Goal: Transaction & Acquisition: Purchase product/service

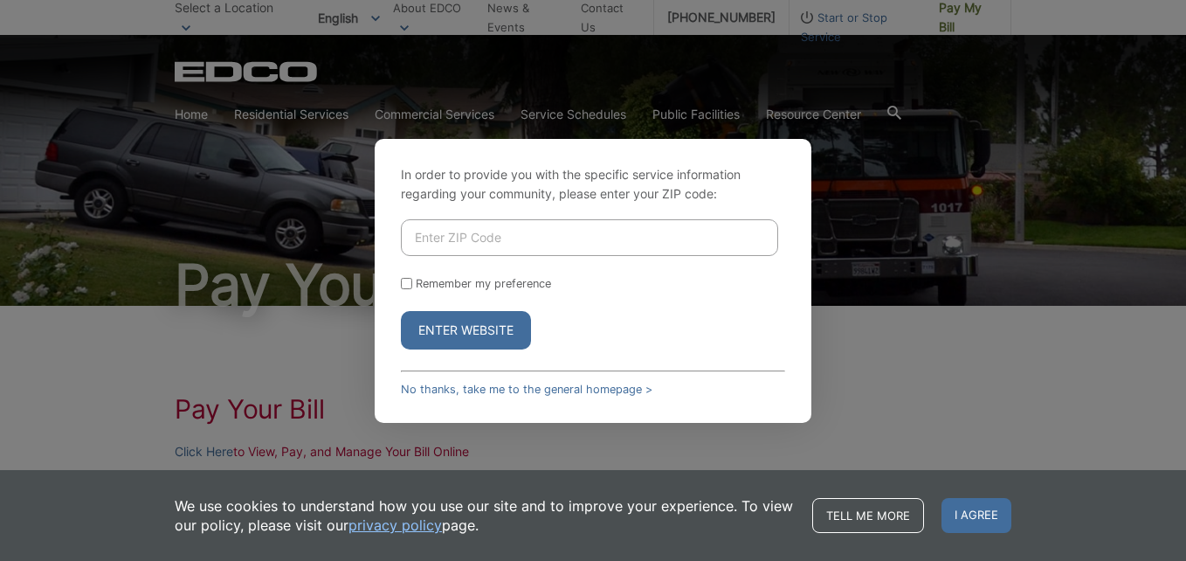
click at [569, 249] on input "Enter ZIP Code" at bounding box center [589, 237] width 377 height 37
type input "91901"
click at [484, 324] on button "Enter Website" at bounding box center [466, 330] width 130 height 38
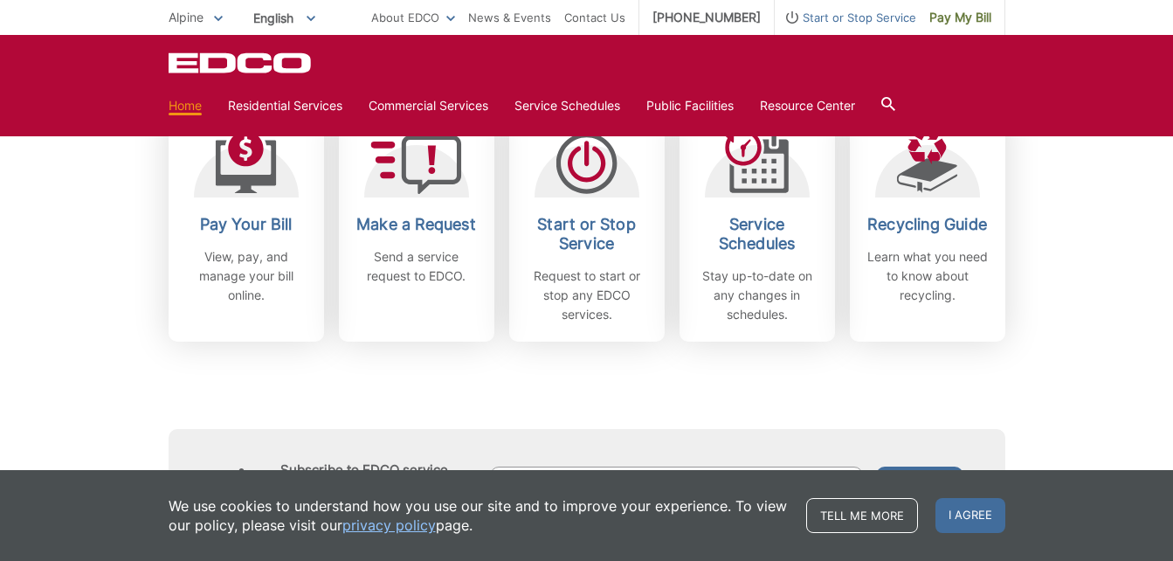
scroll to position [537, 0]
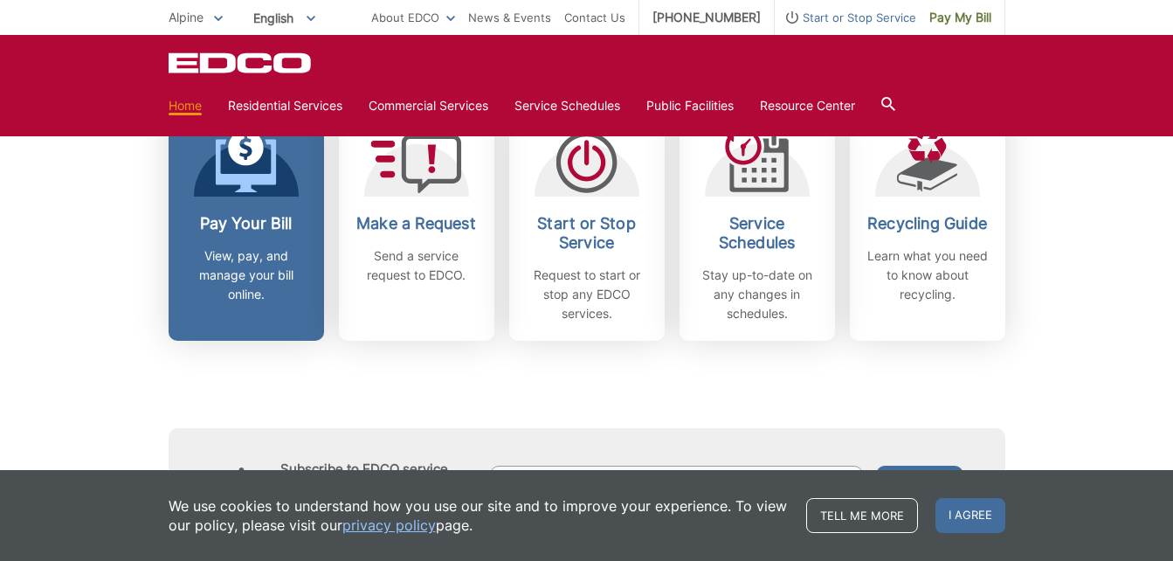
click at [249, 233] on div "Pay Your Bill View, pay, and manage your bill online." at bounding box center [246, 259] width 129 height 90
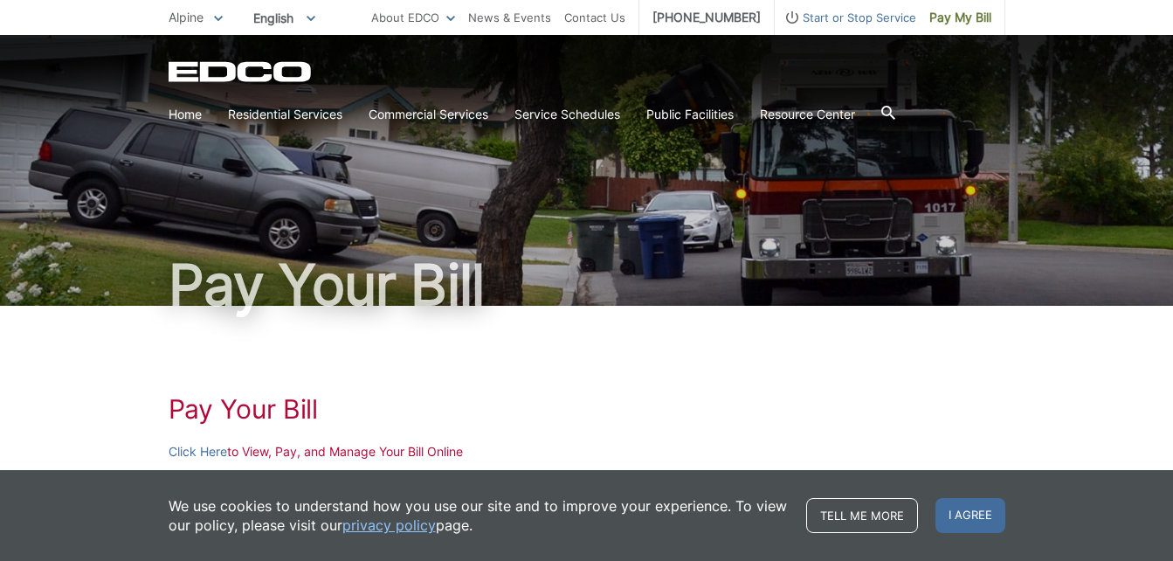
scroll to position [237, 0]
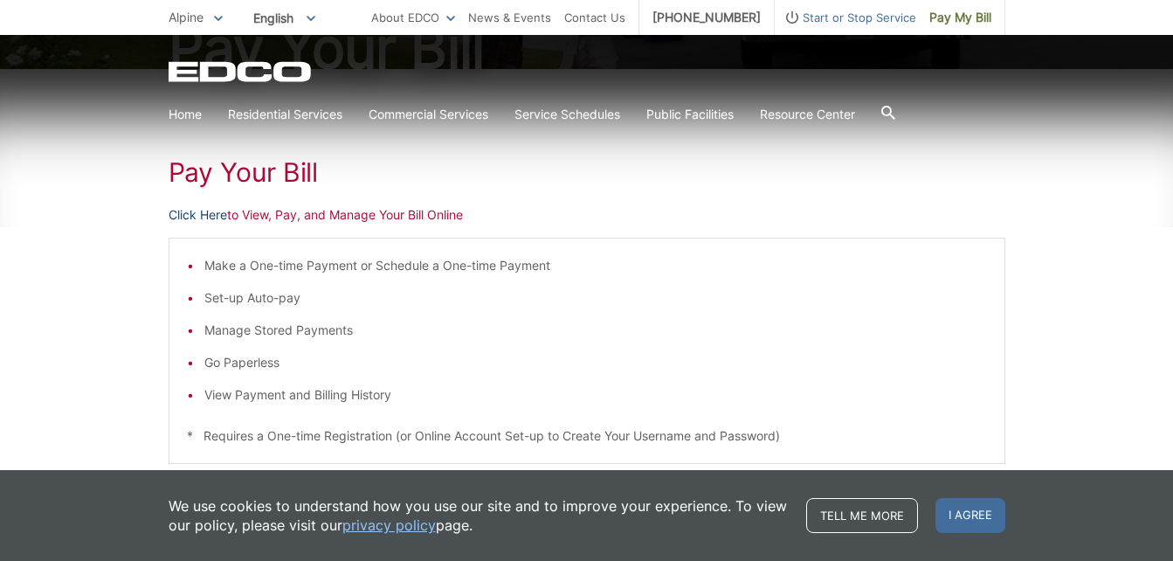
click at [198, 210] on link "Click Here" at bounding box center [198, 214] width 59 height 19
